Goal: Check status: Check status

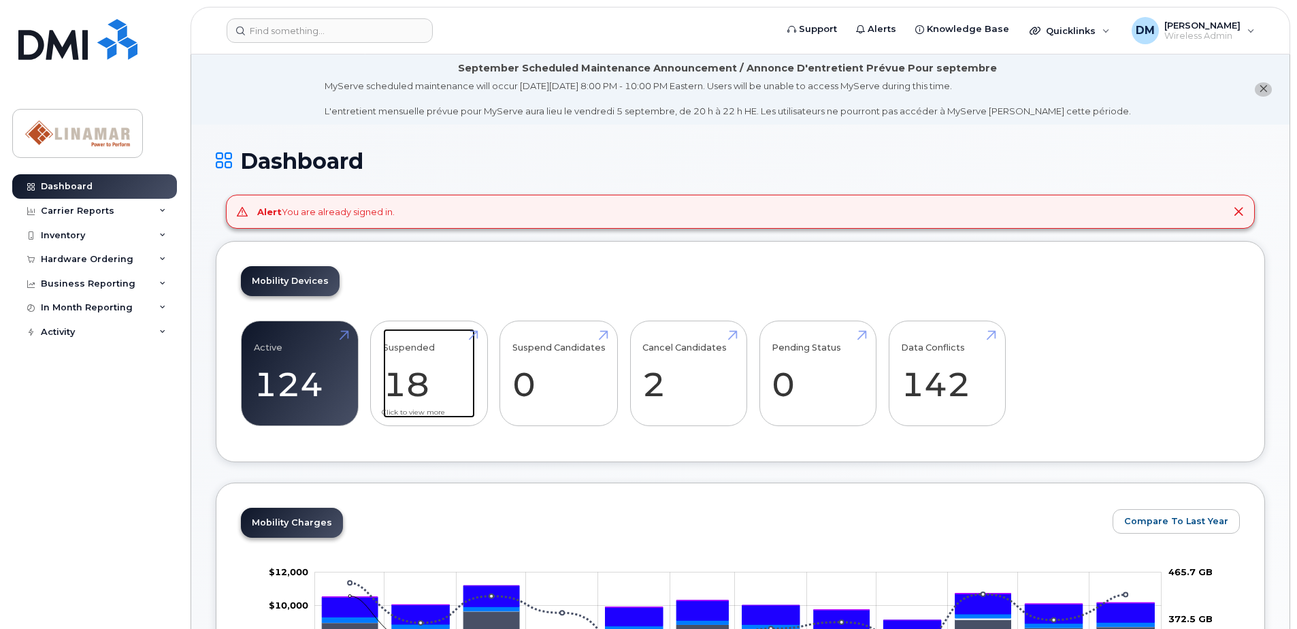
click at [429, 350] on link "Suspended 18 -25%" at bounding box center [429, 374] width 92 height 90
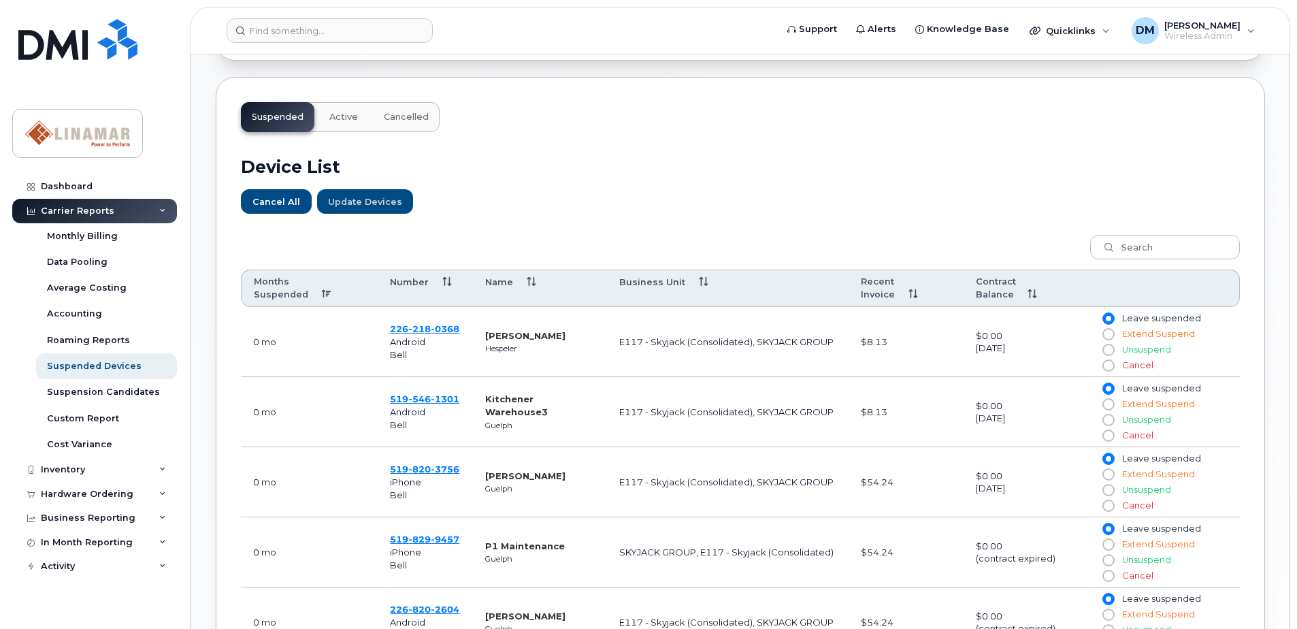
scroll to position [408, 0]
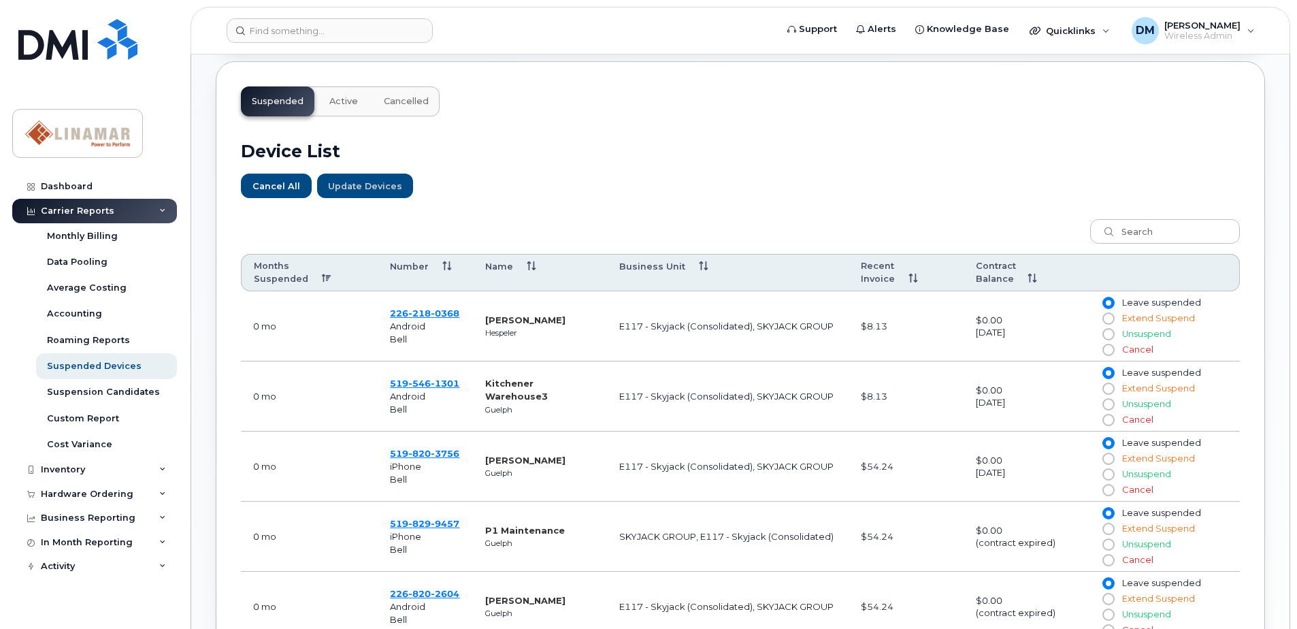
click at [506, 269] on th "Name" at bounding box center [540, 273] width 134 height 38
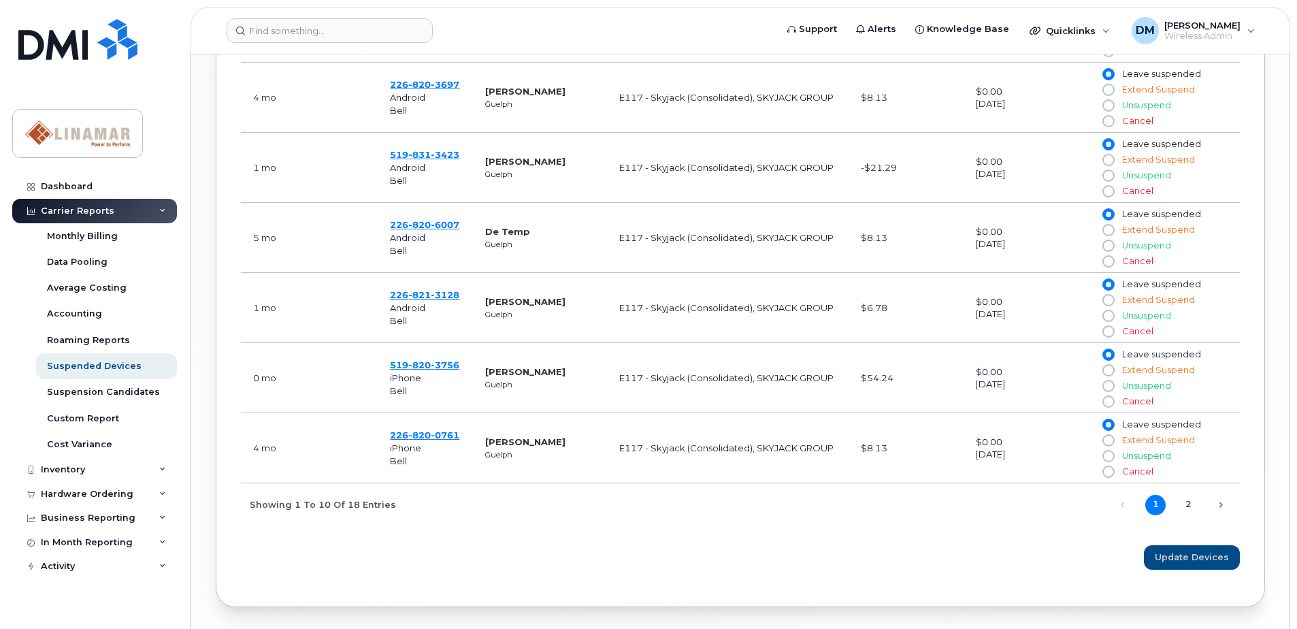
scroll to position [950, 0]
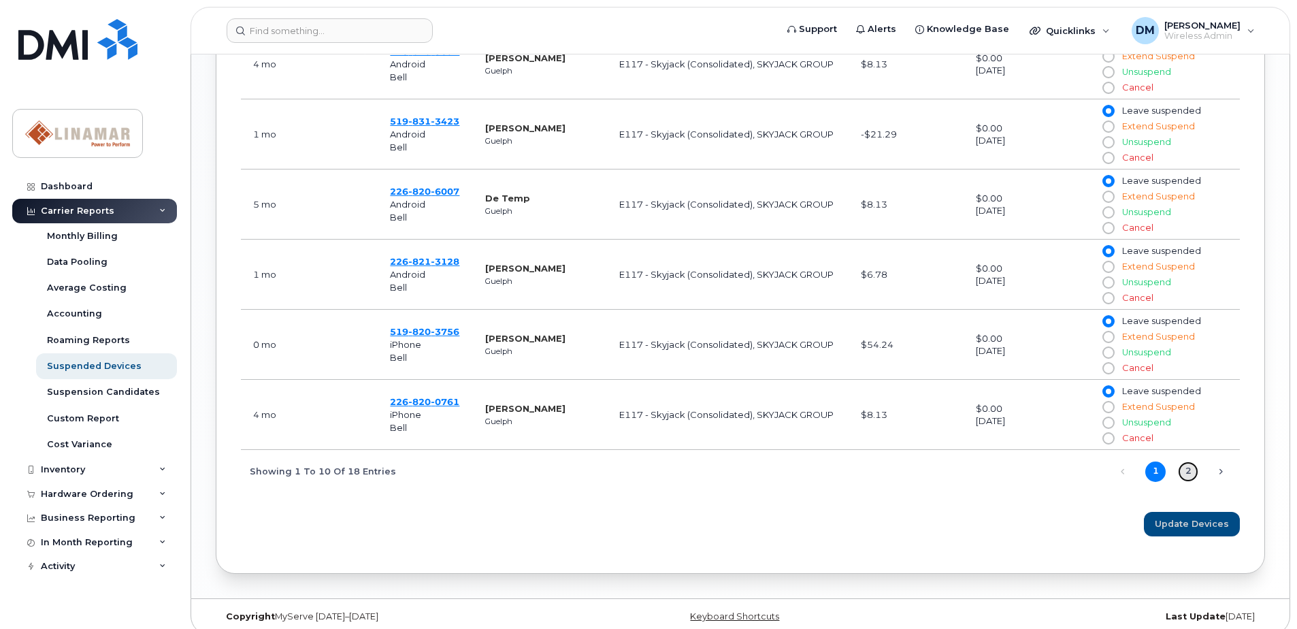
click at [1188, 461] on link "2" at bounding box center [1187, 471] width 20 height 20
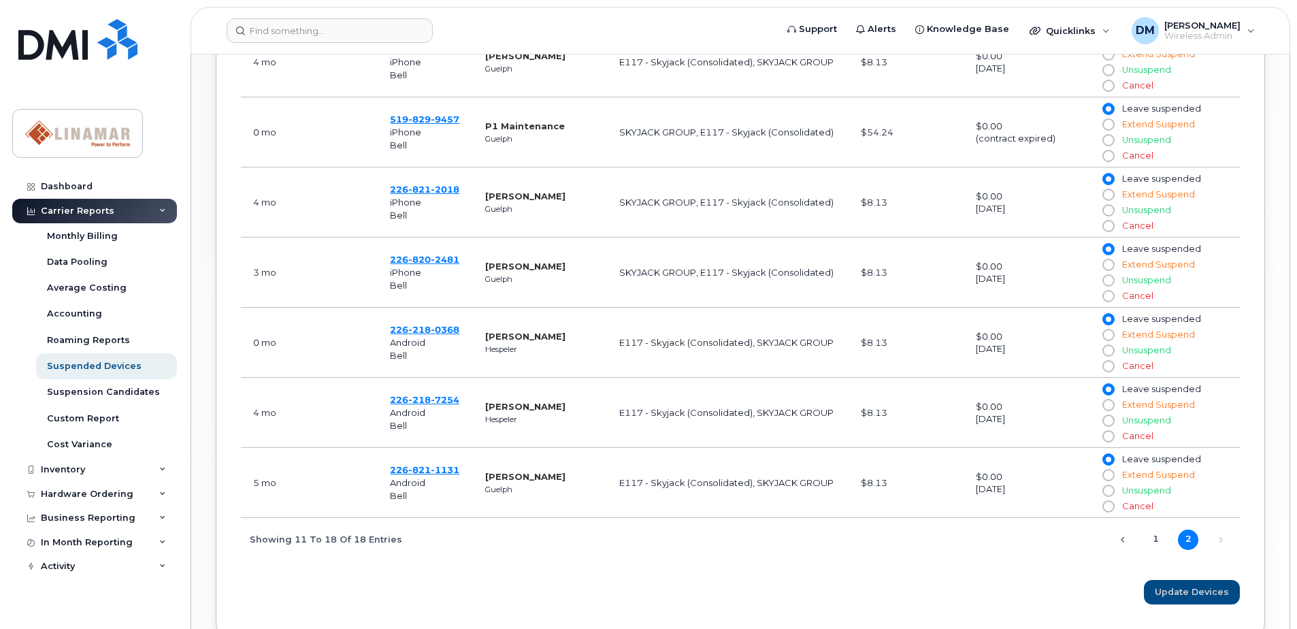
scroll to position [810, 0]
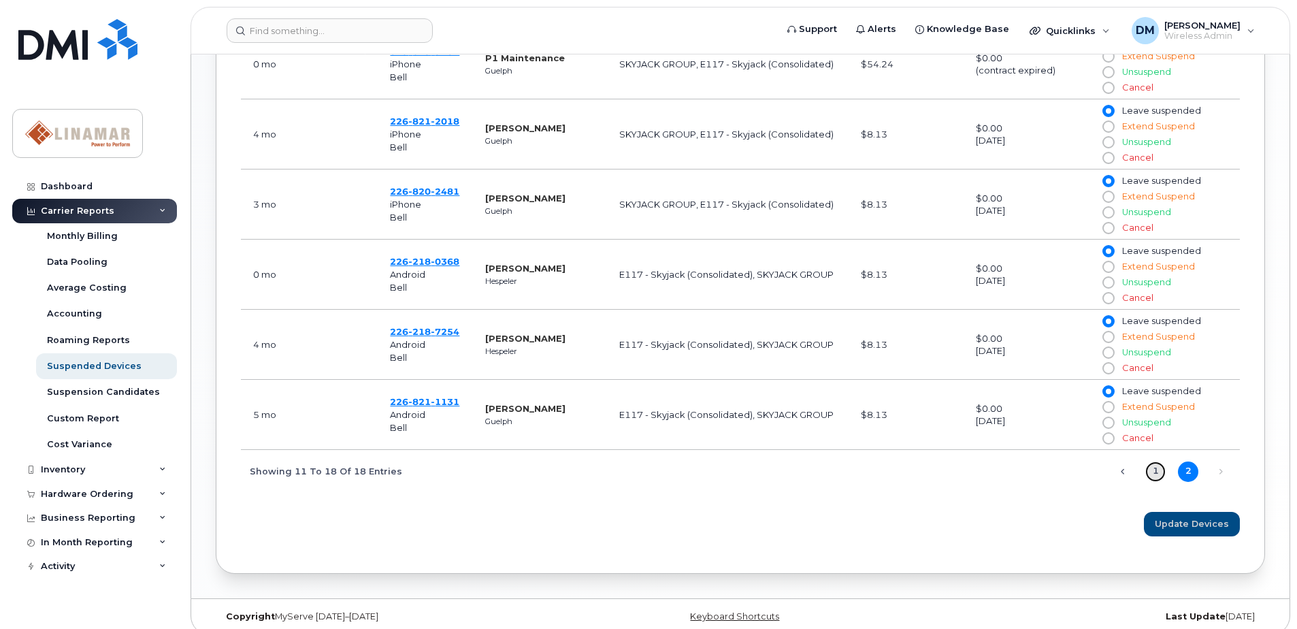
click at [1158, 461] on link "1" at bounding box center [1155, 471] width 20 height 20
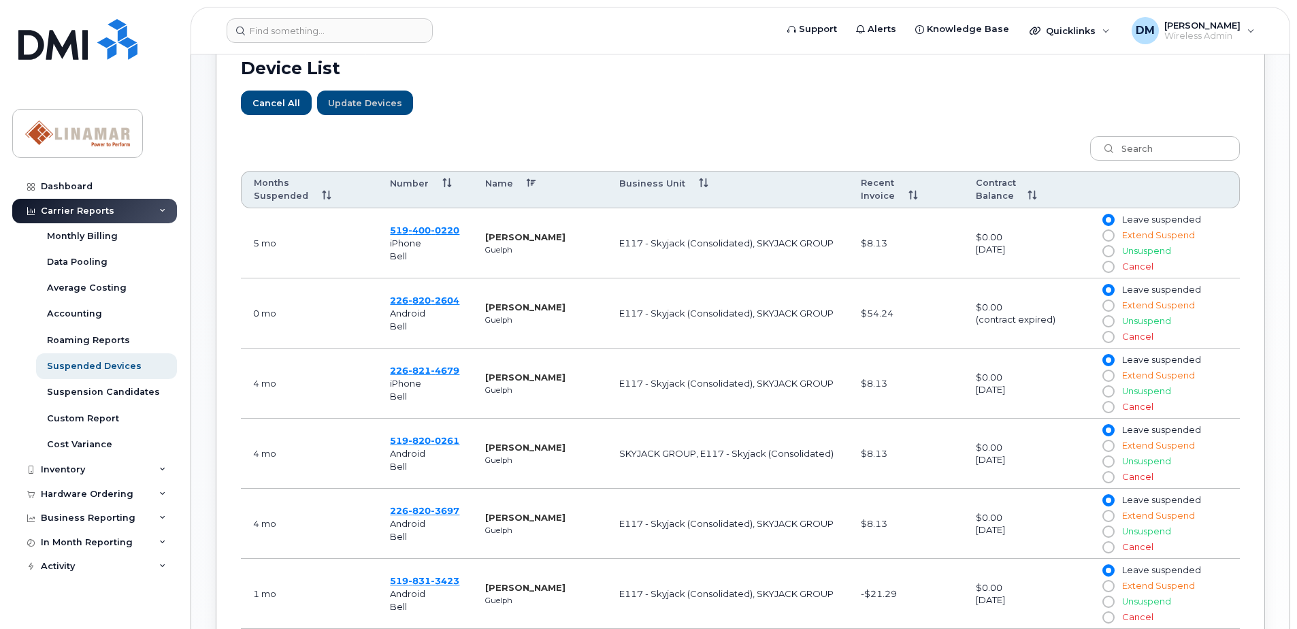
scroll to position [470, 0]
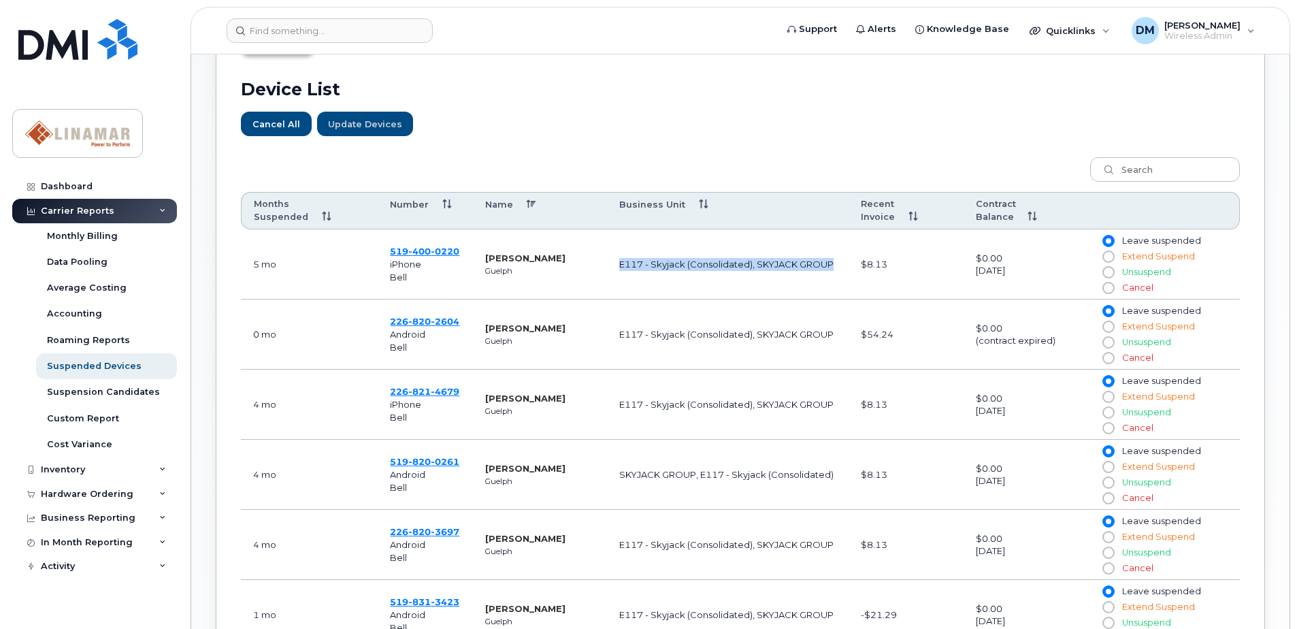
drag, startPoint x: 620, startPoint y: 250, endPoint x: 835, endPoint y: 248, distance: 215.7
click at [835, 248] on td "E117 - Skyjack (Consolidated), SKYJACK GROUP" at bounding box center [727, 264] width 241 height 70
drag, startPoint x: 835, startPoint y: 248, endPoint x: 718, endPoint y: 258, distance: 118.1
click at [718, 258] on td "E117 - Skyjack (Consolidated), SKYJACK GROUP" at bounding box center [727, 264] width 241 height 70
drag, startPoint x: 618, startPoint y: 254, endPoint x: 831, endPoint y: 250, distance: 212.3
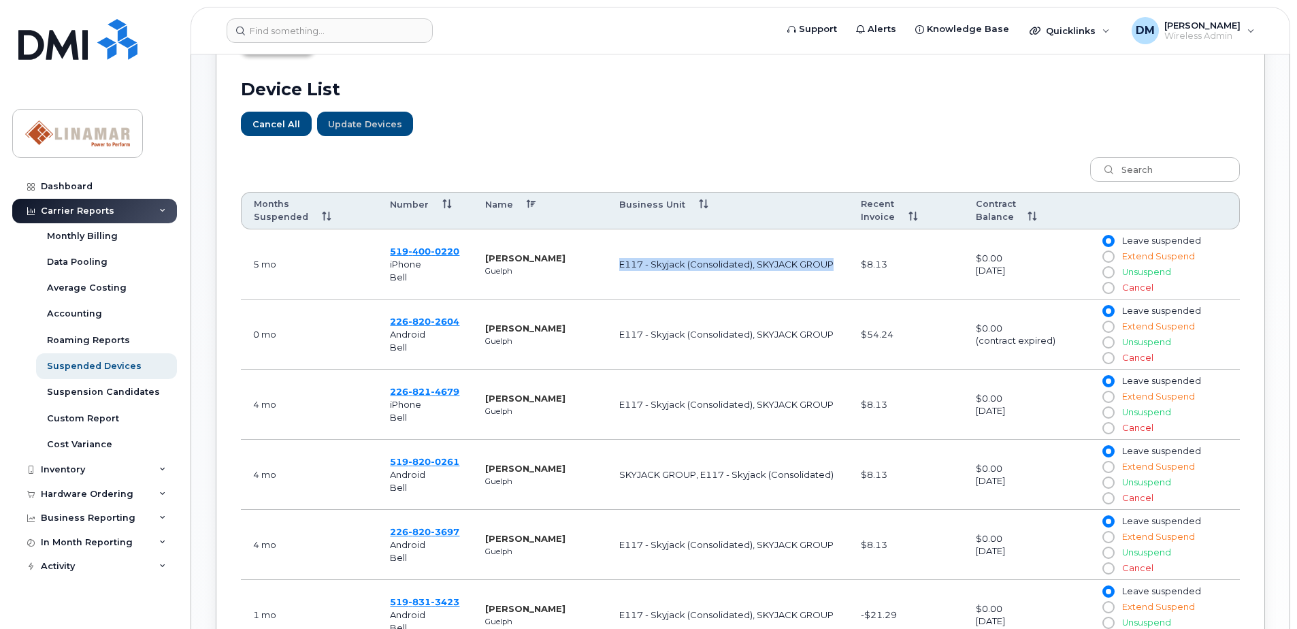
click at [831, 250] on td "E117 - Skyjack (Consolidated), SKYJACK GROUP" at bounding box center [727, 264] width 241 height 70
drag, startPoint x: 838, startPoint y: 249, endPoint x: 618, endPoint y: 252, distance: 219.7
click at [618, 252] on td "E117 - Skyjack (Consolidated), SKYJACK GROUP" at bounding box center [727, 264] width 241 height 70
drag, startPoint x: 618, startPoint y: 252, endPoint x: 627, endPoint y: 252, distance: 8.2
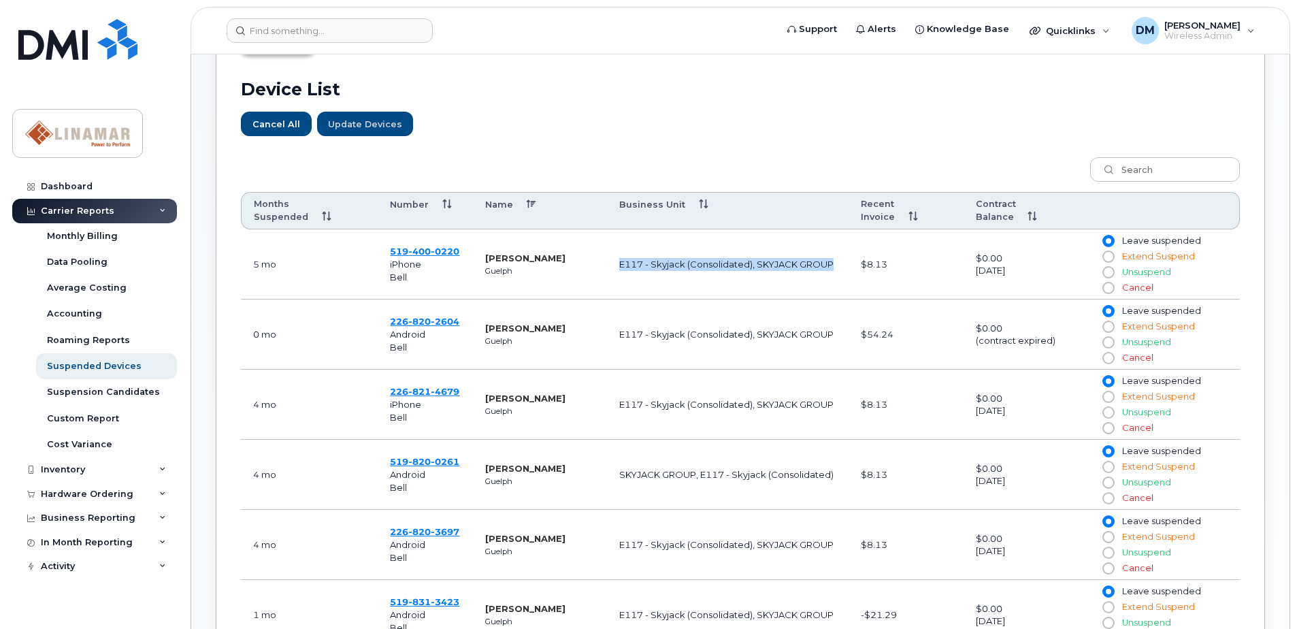
click at [627, 252] on td "E117 - Skyjack (Consolidated), SKYJACK GROUP" at bounding box center [727, 264] width 241 height 70
drag, startPoint x: 619, startPoint y: 252, endPoint x: 832, endPoint y: 253, distance: 212.9
click at [832, 253] on td "E117 - Skyjack (Consolidated), SKYJACK GROUP" at bounding box center [727, 264] width 241 height 70
drag, startPoint x: 833, startPoint y: 251, endPoint x: 617, endPoint y: 250, distance: 216.3
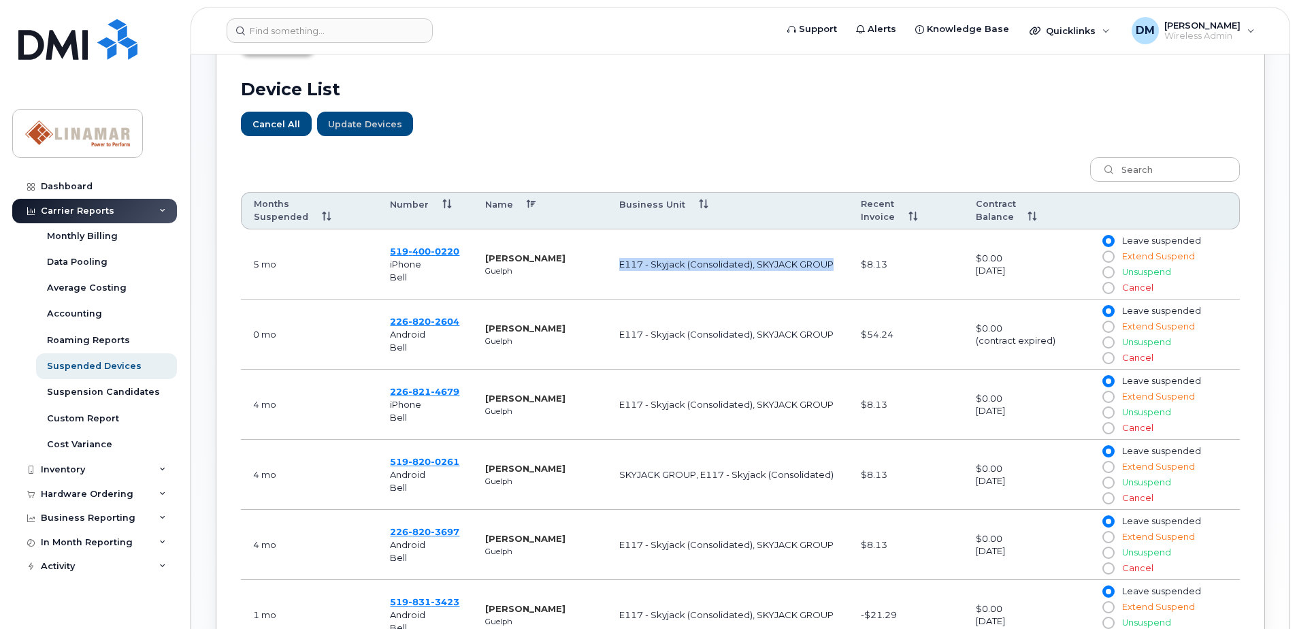
click at [617, 250] on td "E117 - Skyjack (Consolidated), SKYJACK GROUP" at bounding box center [727, 264] width 241 height 70
drag, startPoint x: 617, startPoint y: 250, endPoint x: 677, endPoint y: 252, distance: 59.9
click at [677, 252] on td "E117 - Skyjack (Consolidated), SKYJACK GROUP" at bounding box center [727, 264] width 241 height 70
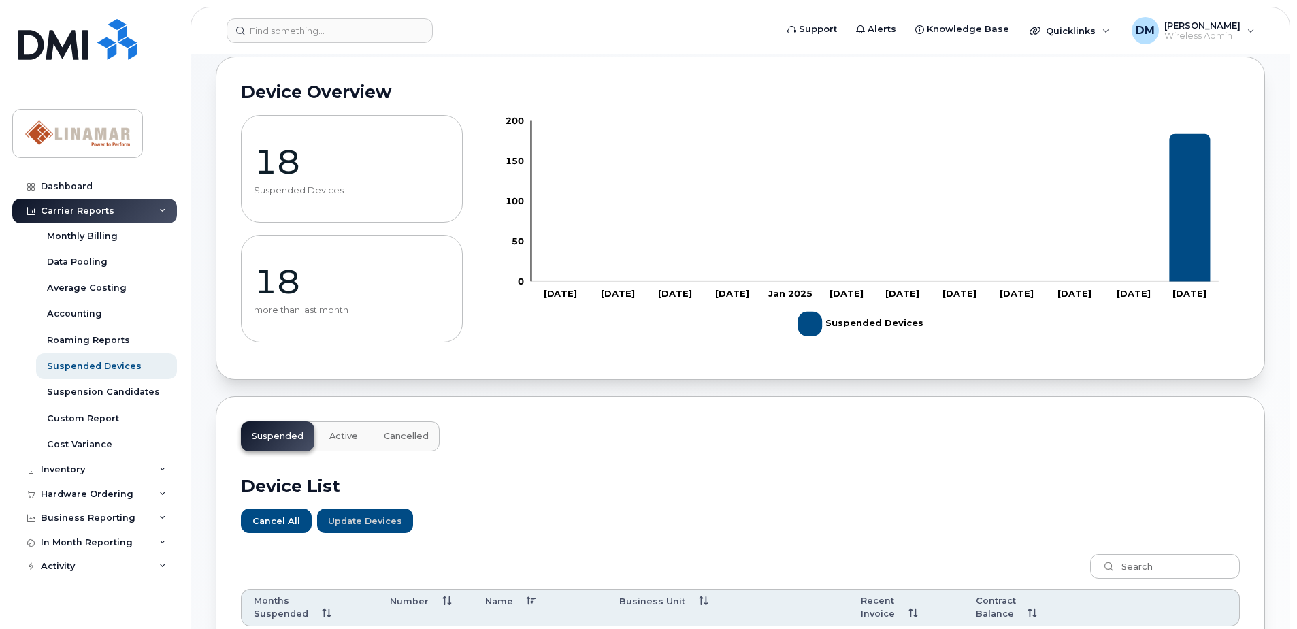
scroll to position [0, 0]
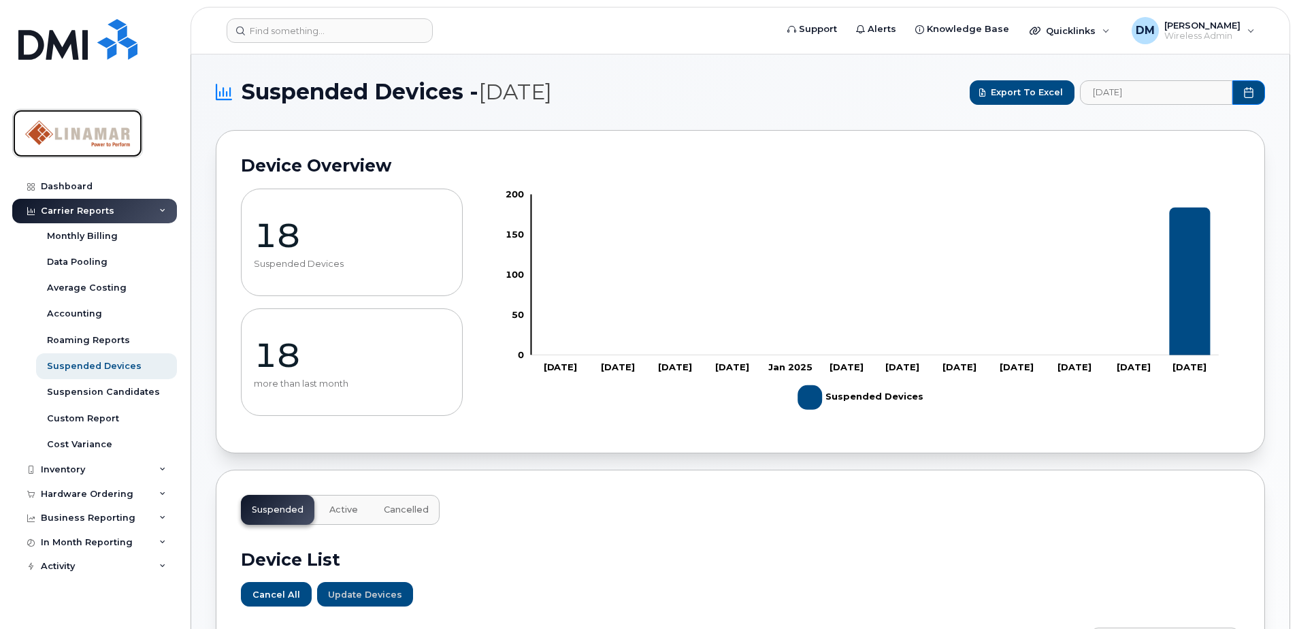
click at [84, 134] on img at bounding box center [77, 133] width 105 height 39
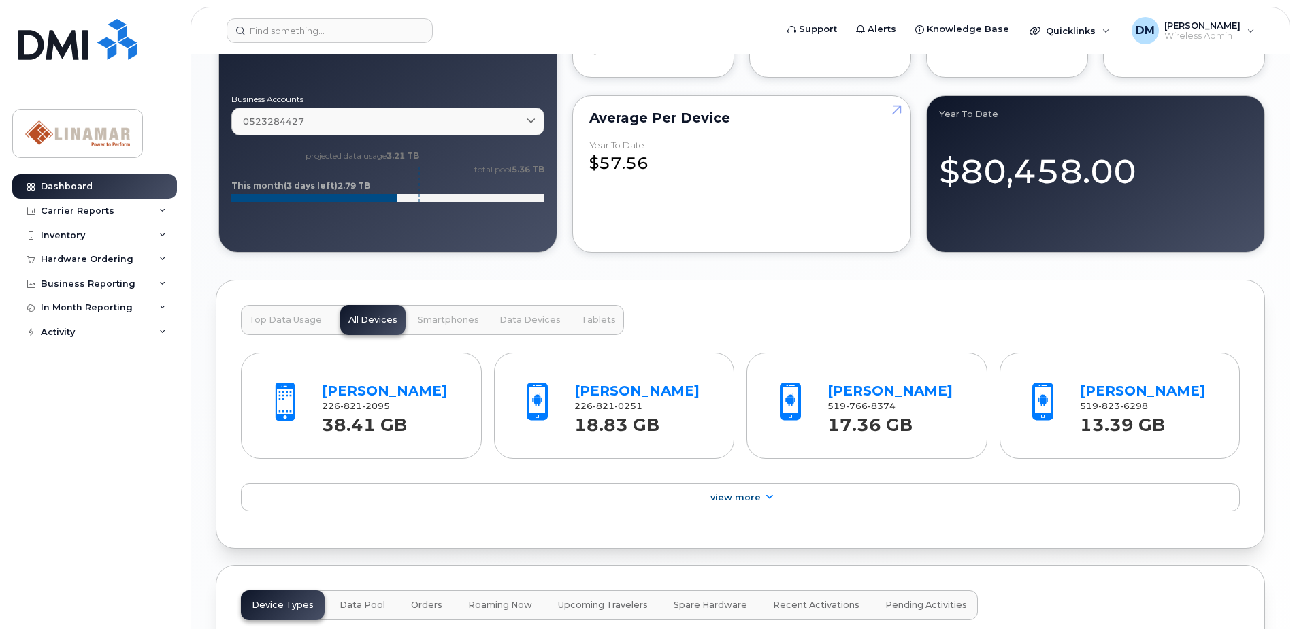
scroll to position [1020, 0]
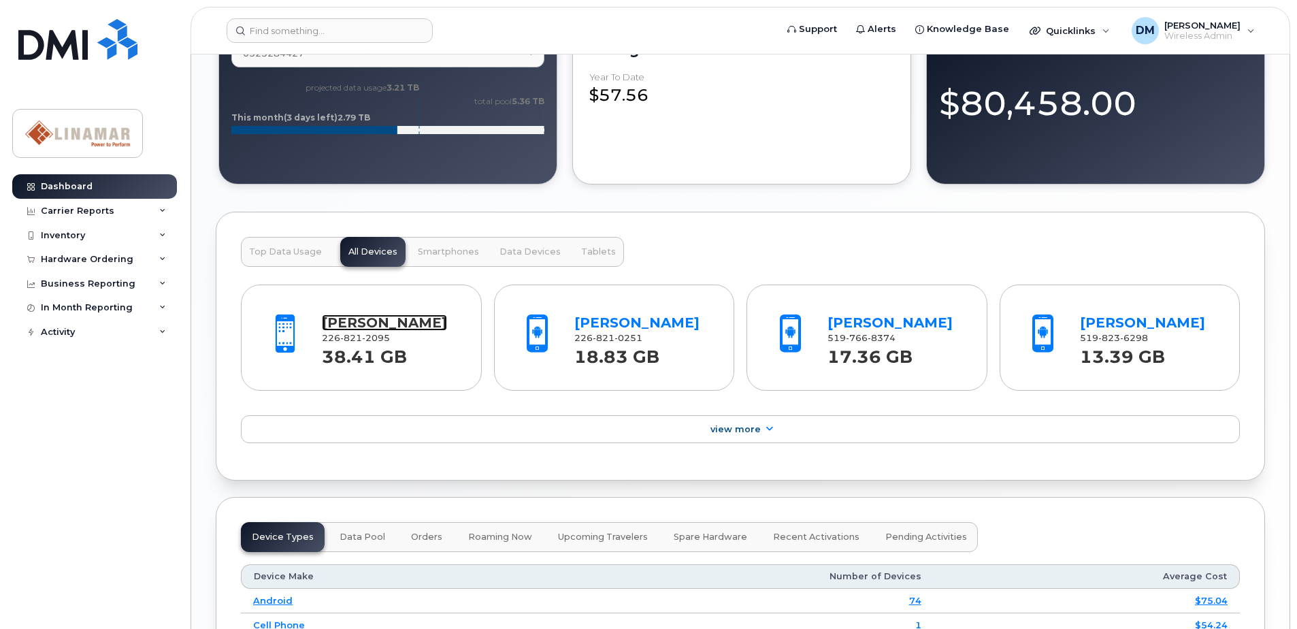
click at [388, 323] on link "[PERSON_NAME]" at bounding box center [384, 322] width 125 height 16
drag, startPoint x: 318, startPoint y: 354, endPoint x: 407, endPoint y: 354, distance: 89.1
click at [407, 354] on div "Matt Martin 226 821 2095 38.41 GB" at bounding box center [389, 336] width 146 height 63
click at [407, 354] on div "38.41 GB" at bounding box center [389, 356] width 135 height 24
drag, startPoint x: 410, startPoint y: 357, endPoint x: 320, endPoint y: 324, distance: 95.8
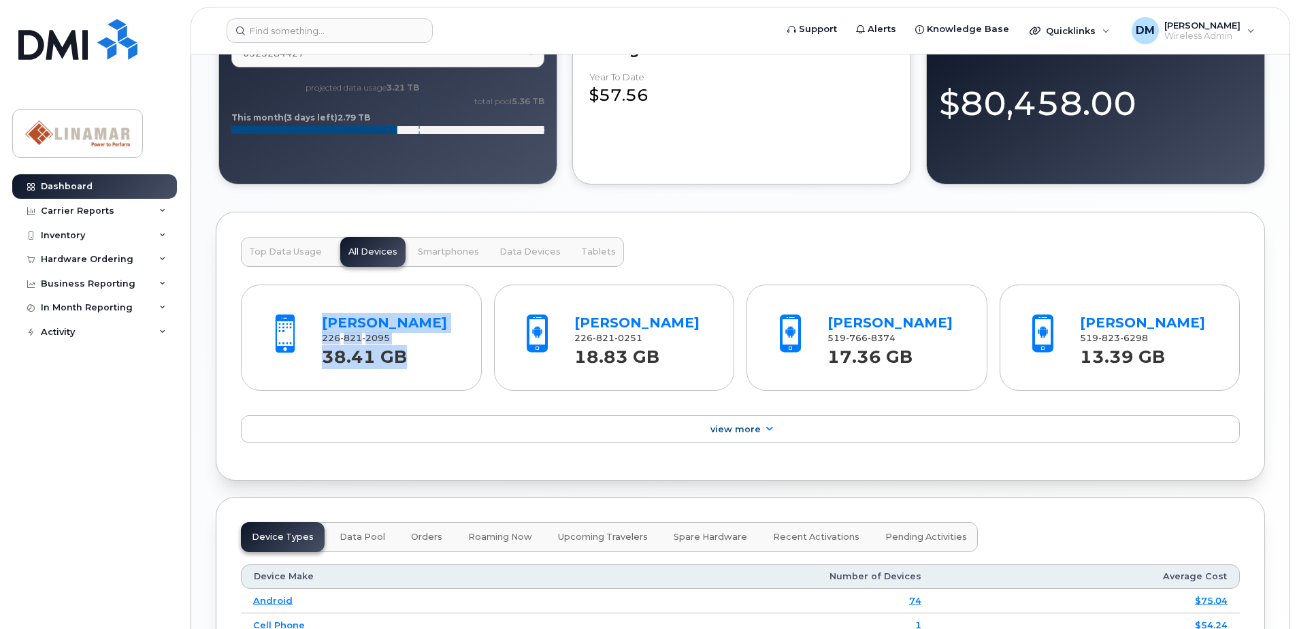
click at [320, 324] on div "Matt Martin 226 821 2095 38.41 GB" at bounding box center [389, 336] width 146 height 63
drag, startPoint x: 321, startPoint y: 324, endPoint x: 457, endPoint y: 335, distance: 136.5
click at [457, 335] on div "Matt Martin 226 821 2095 38.41 GB" at bounding box center [389, 336] width 146 height 63
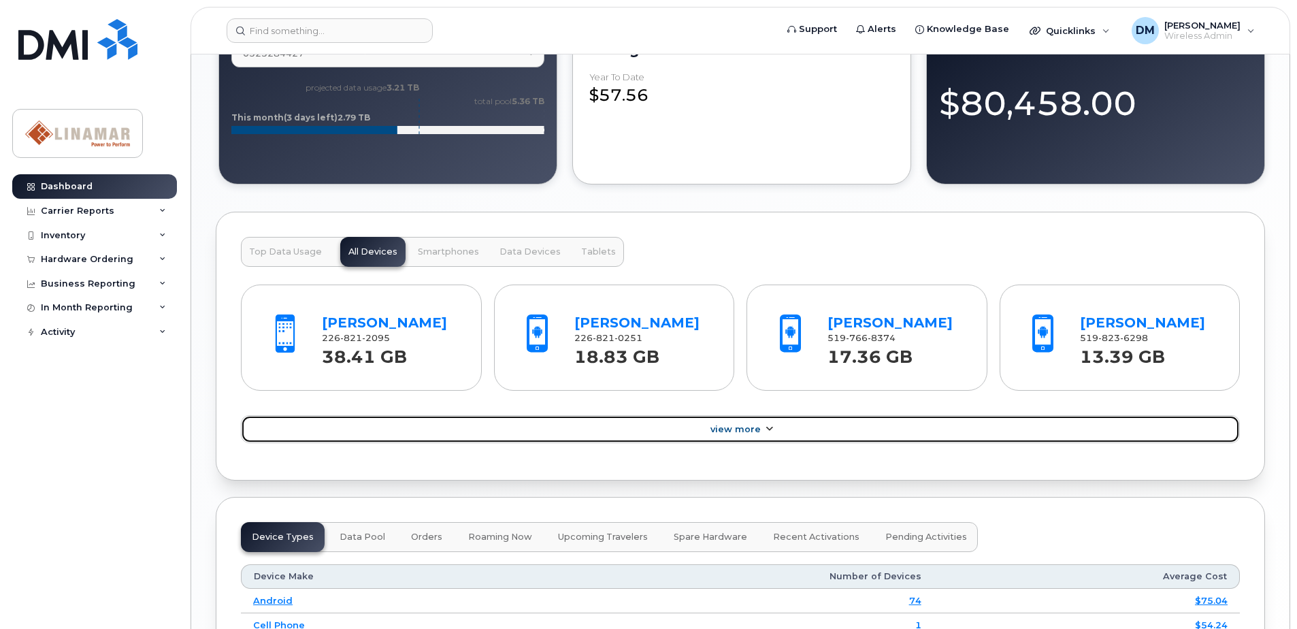
click at [733, 426] on span "View More" at bounding box center [735, 429] width 50 height 10
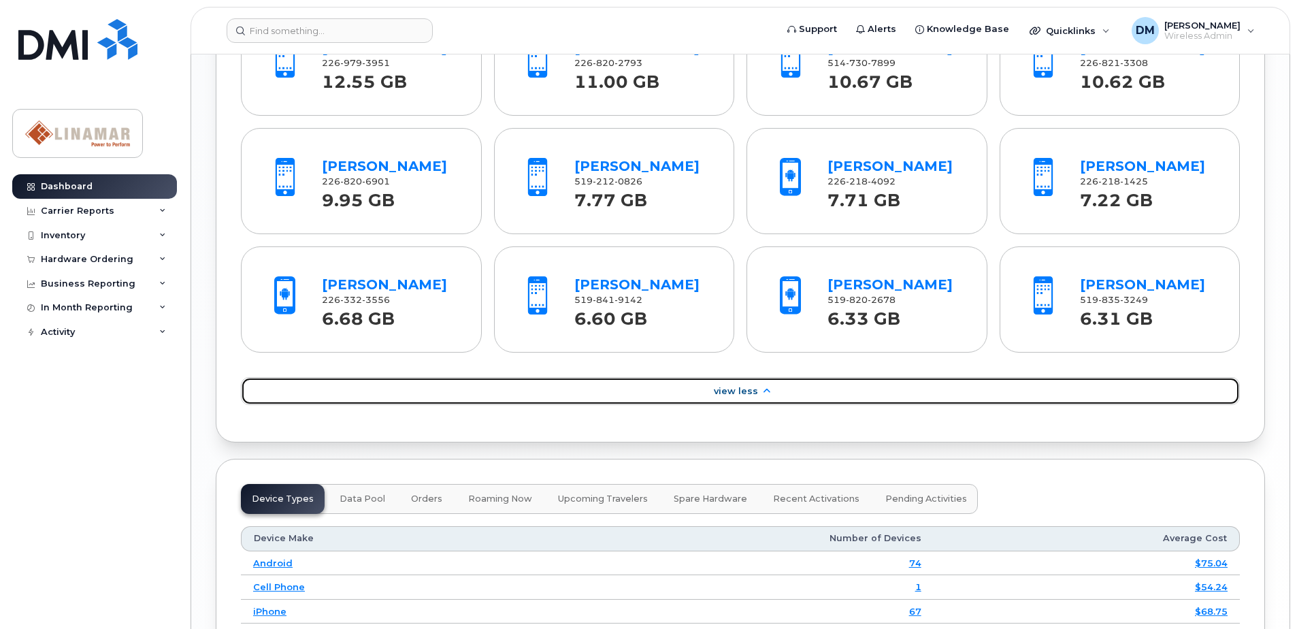
scroll to position [1394, 0]
